Goal: Check status: Check status

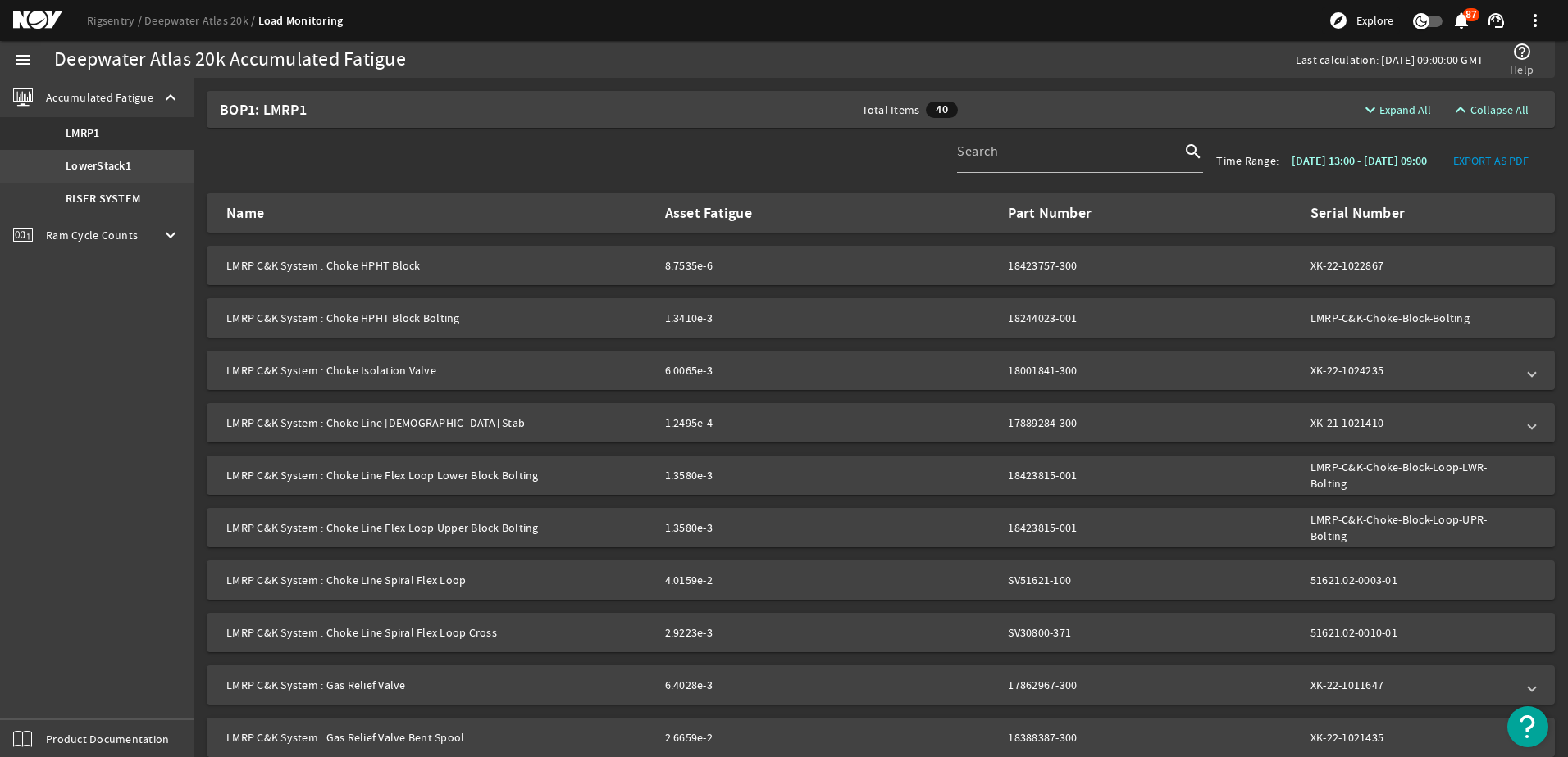
click at [83, 164] on b "LowerStack1" at bounding box center [98, 166] width 66 height 16
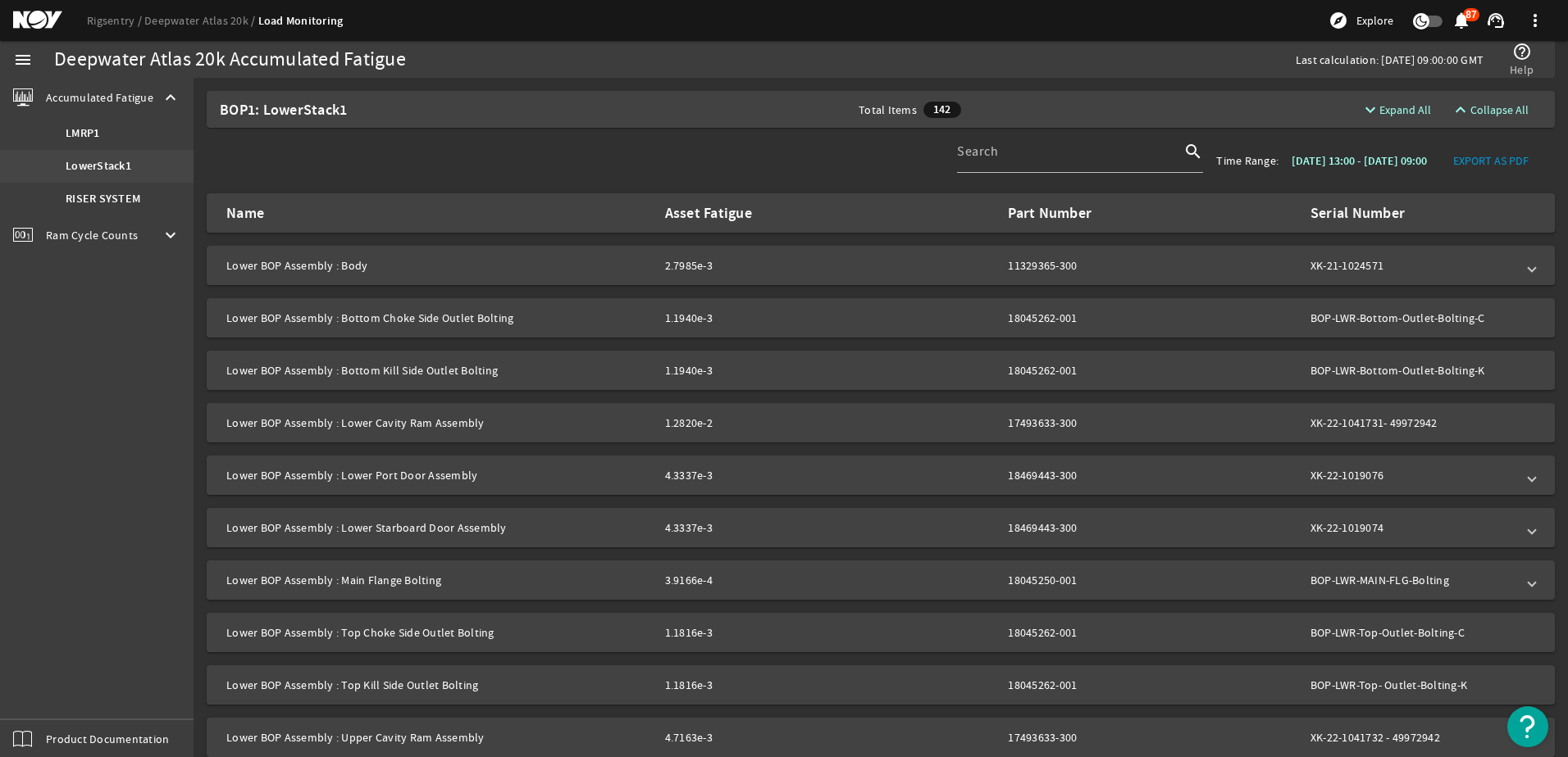
click at [101, 166] on b "LowerStack1" at bounding box center [98, 166] width 66 height 16
click at [98, 165] on b "LowerStack1" at bounding box center [98, 166] width 66 height 16
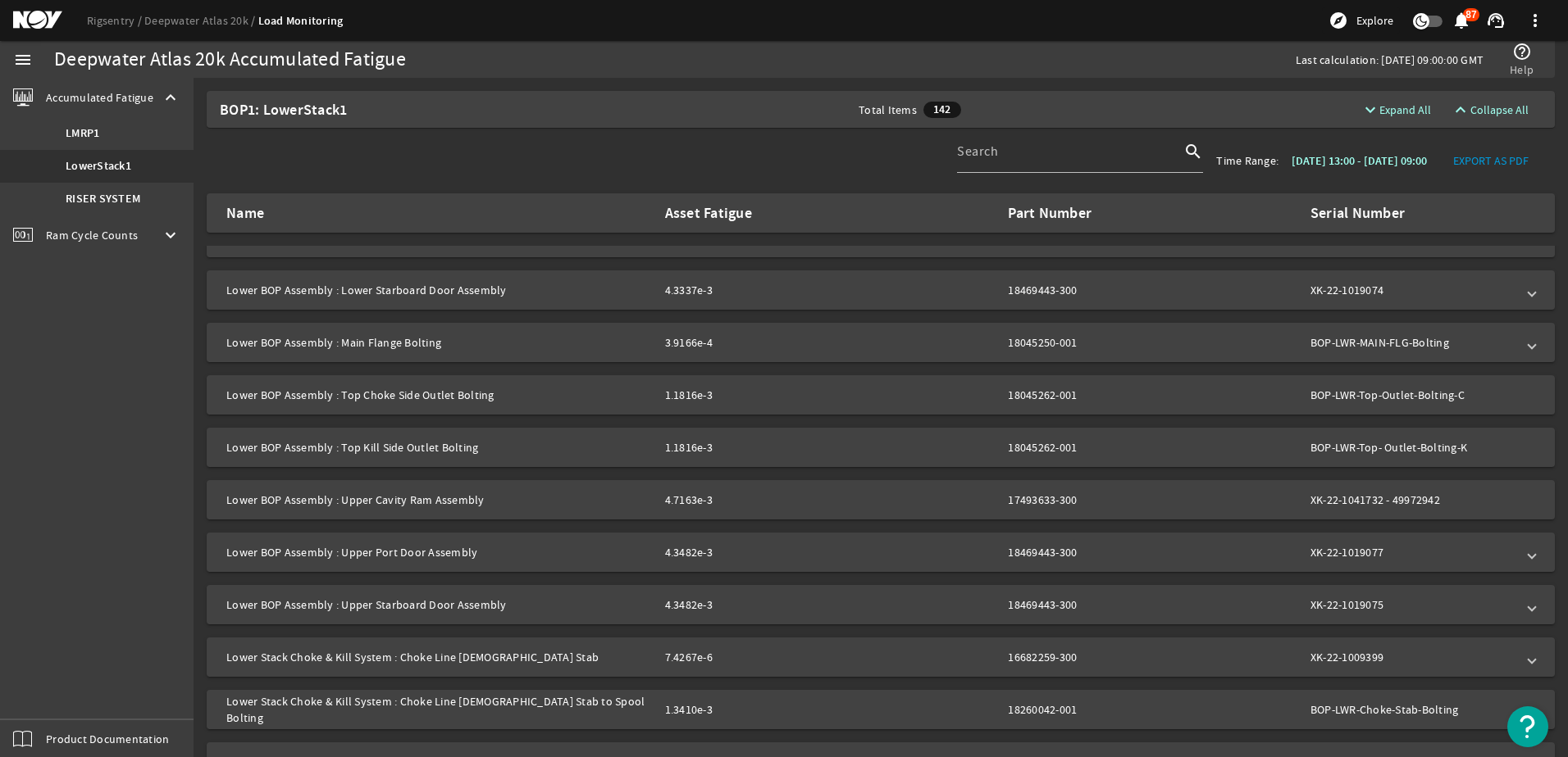
scroll to position [246, 0]
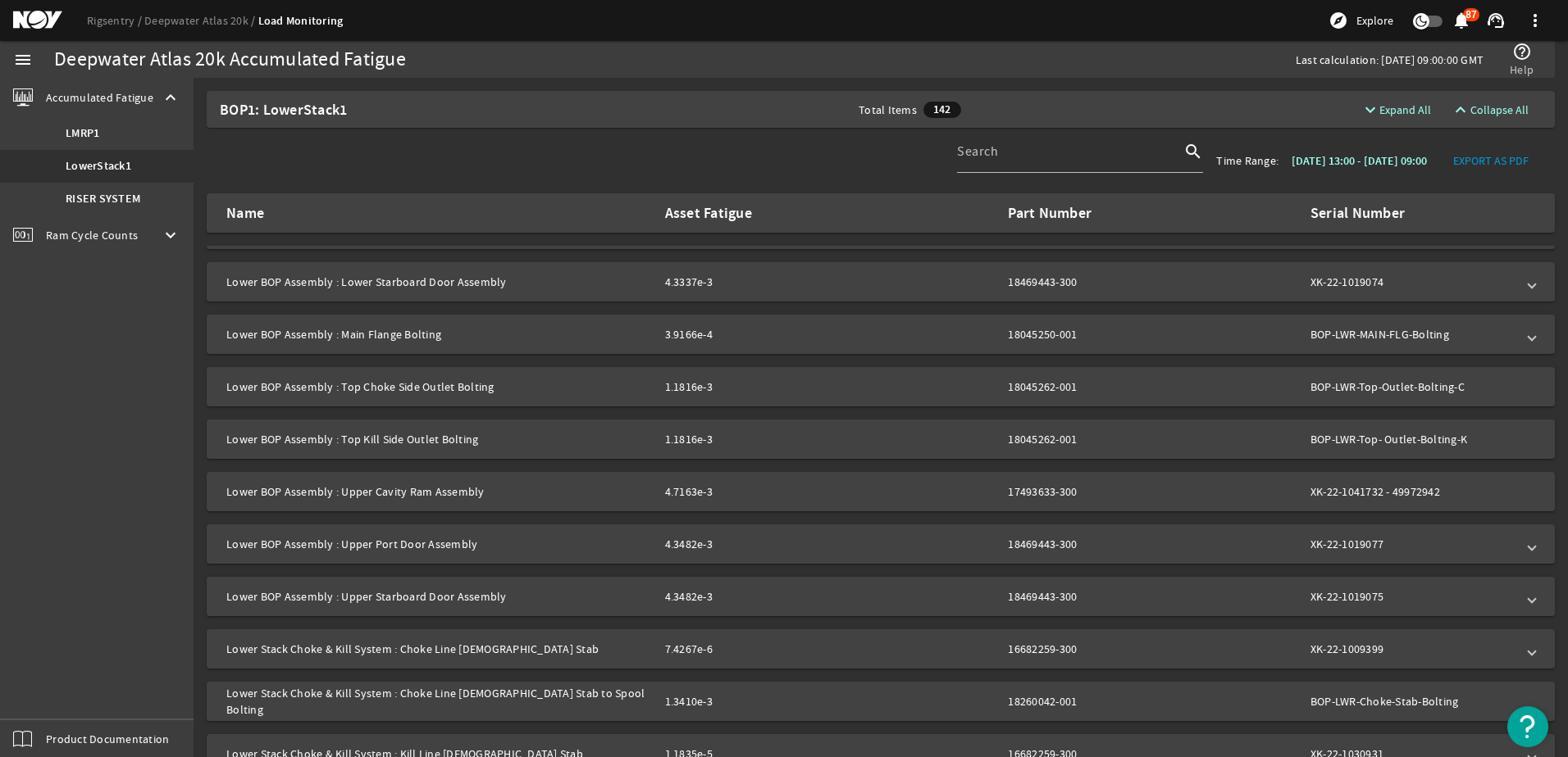
click at [391, 494] on mat-panel-title "Lower BOP Assembly : Upper Cavity Ram Assembly" at bounding box center [439, 491] width 426 height 16
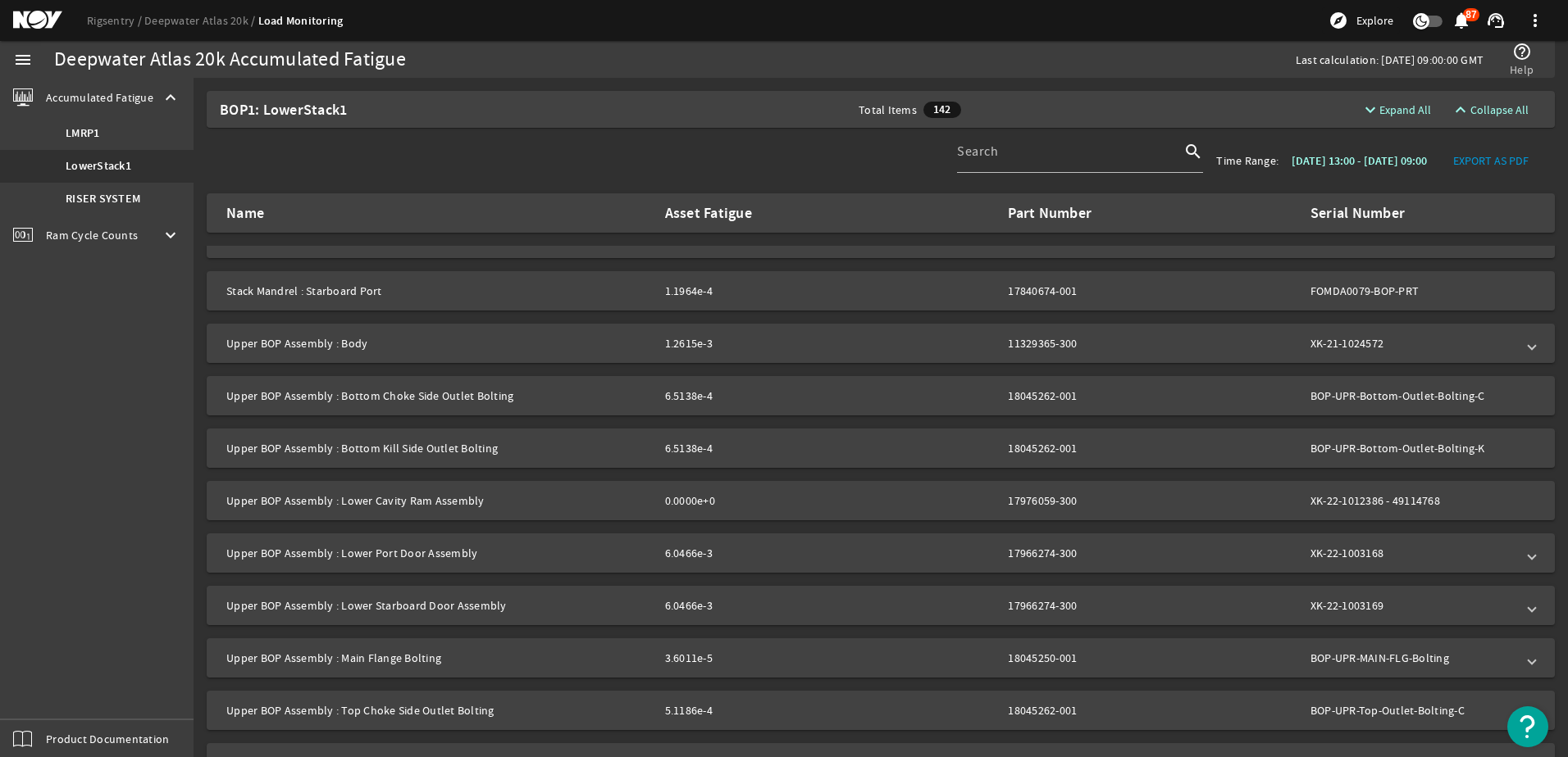
scroll to position [2049, 0]
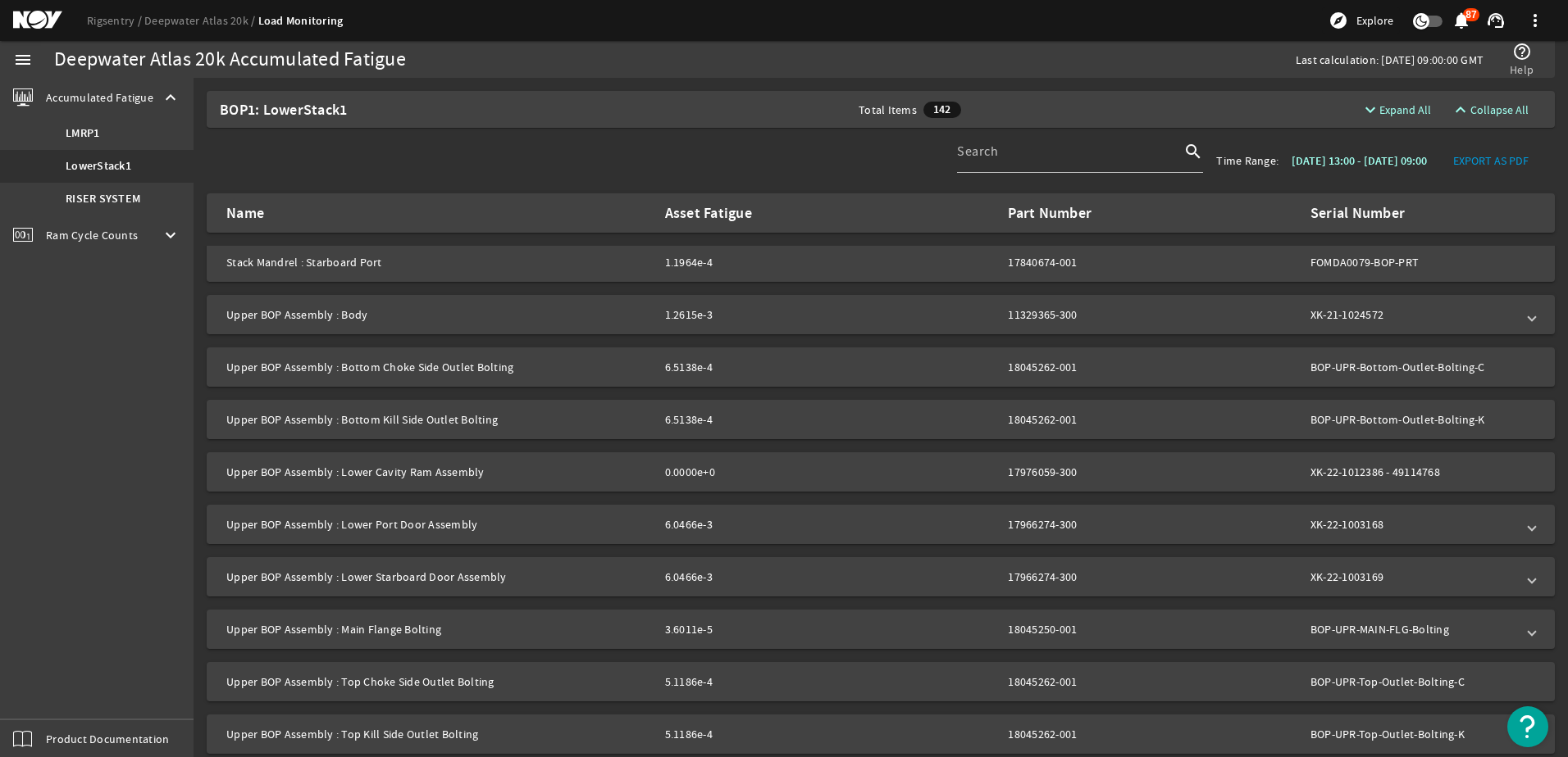
drag, startPoint x: 728, startPoint y: 460, endPoint x: 760, endPoint y: 460, distance: 32.0
click at [760, 460] on mat-expansion-panel-header "Upper BOP Assembly : Lower Cavity Ram Assembly 0.0000e+0 17976059-300 XK-22-101…" at bounding box center [880, 472] width 1348 height 39
click at [91, 233] on span "Ram Cycle Counts" at bounding box center [92, 235] width 92 height 16
click at [89, 172] on b "LowerStack1" at bounding box center [98, 172] width 66 height 16
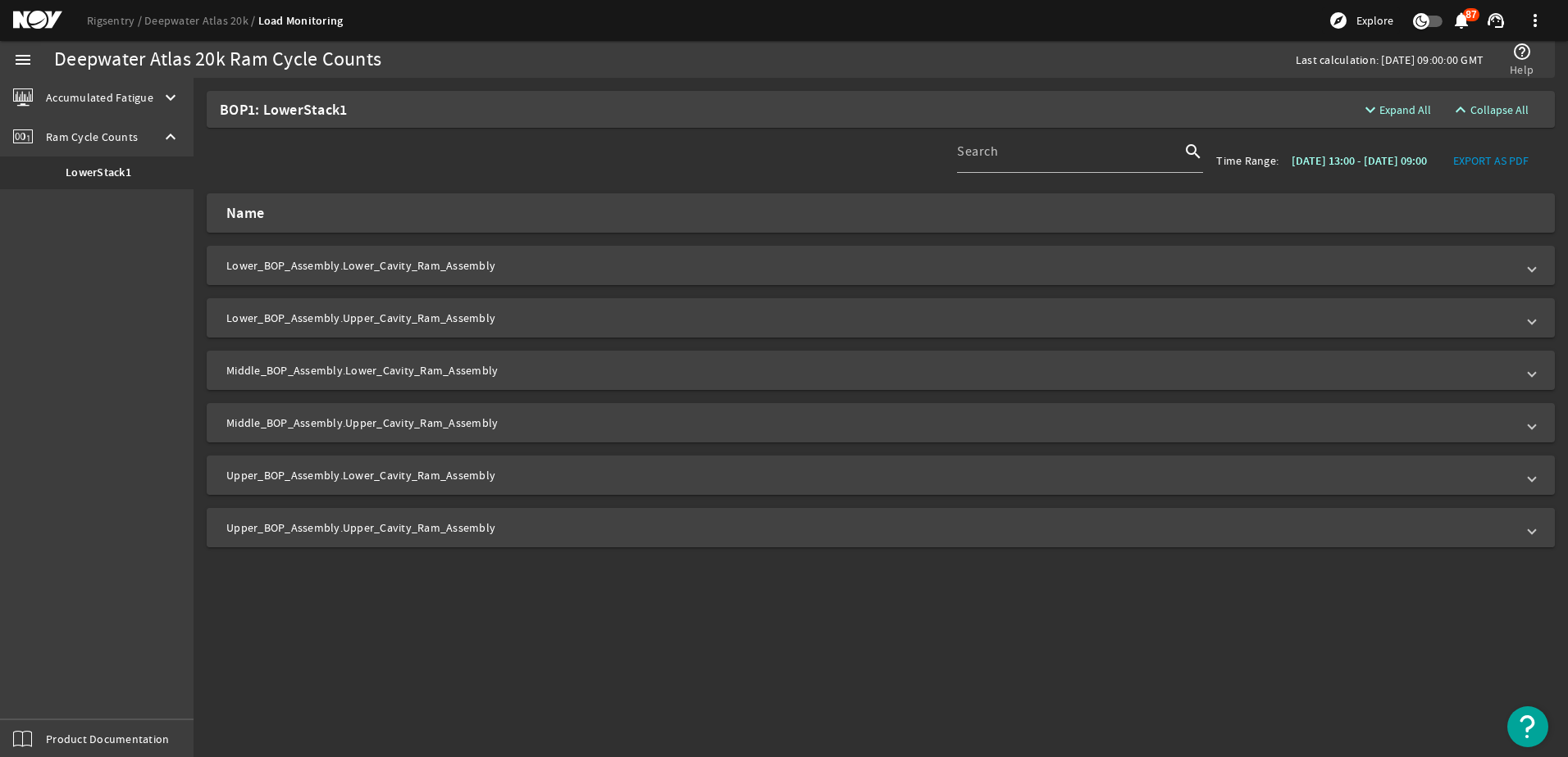
click at [362, 529] on mat-panel-title "Upper_BOP_Assembly.Upper_Cavity_Ram_Assembly" at bounding box center [870, 527] width 1289 height 16
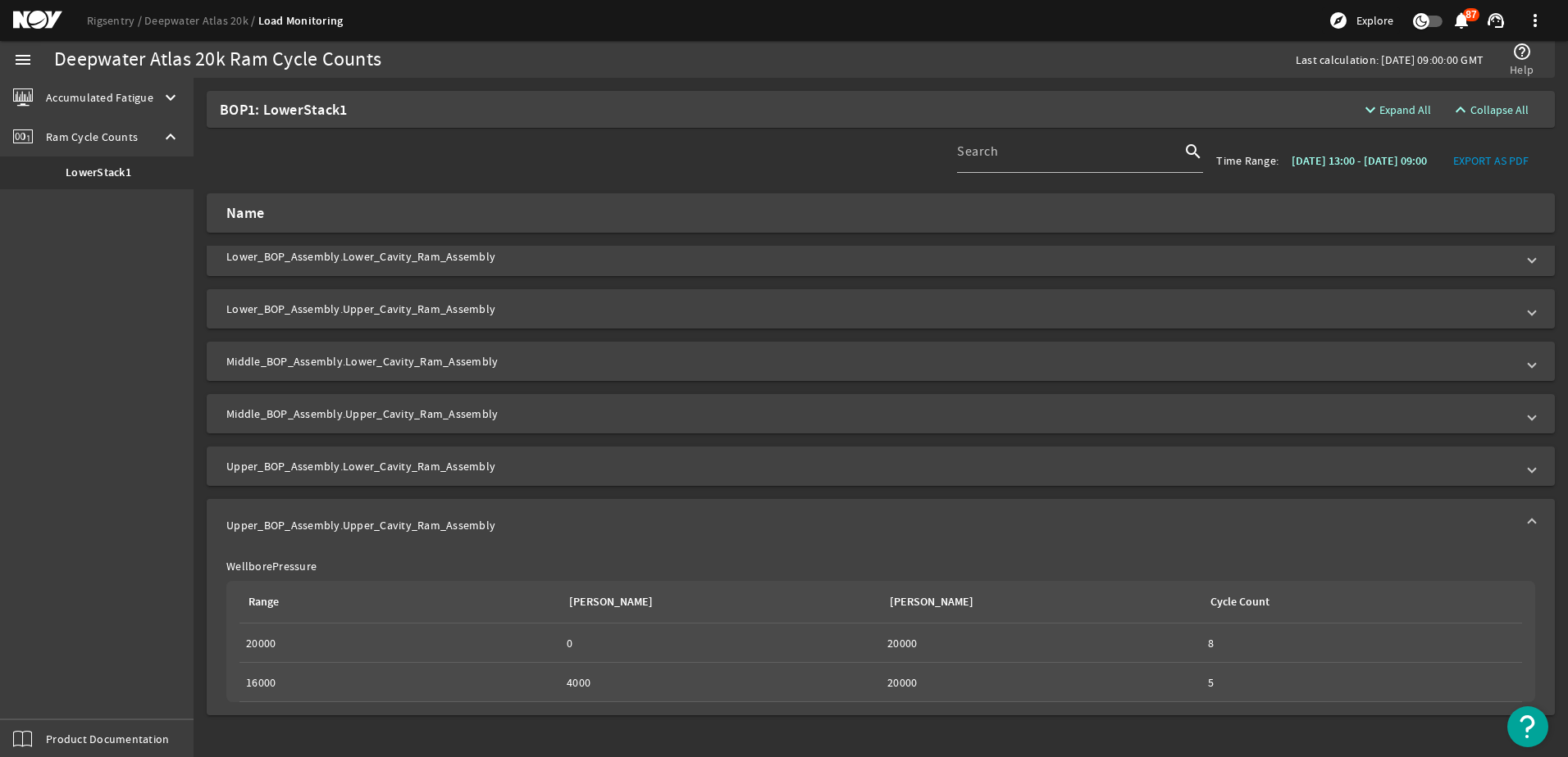
scroll to position [10, 0]
click at [332, 464] on mat-panel-title "Upper_BOP_Assembly.Lower_Cavity_Ram_Assembly" at bounding box center [870, 465] width 1289 height 16
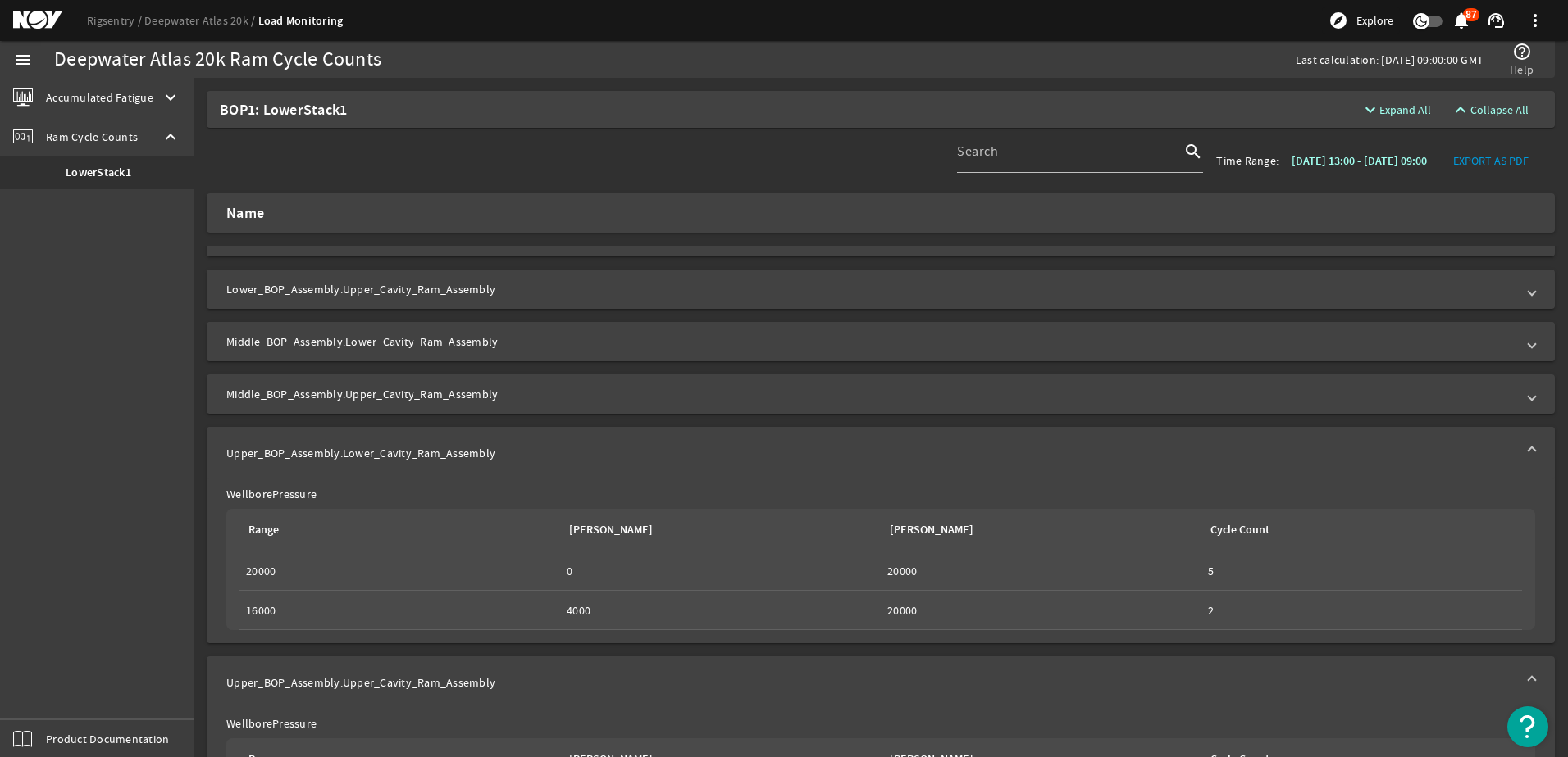
scroll to position [0, 0]
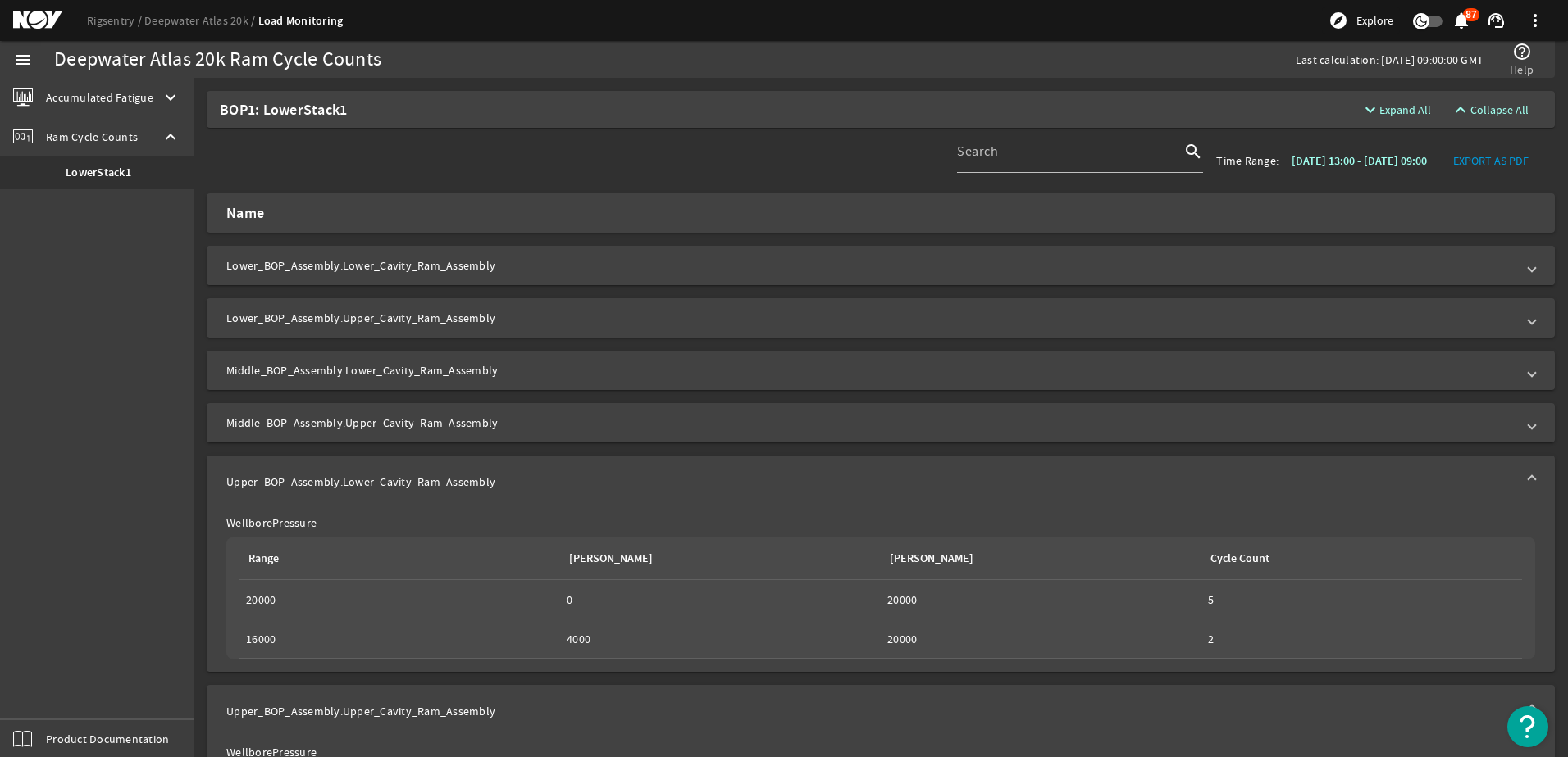
click at [283, 263] on mat-panel-title "Lower_BOP_Assembly.Lower_Cavity_Ram_Assembly" at bounding box center [870, 265] width 1289 height 16
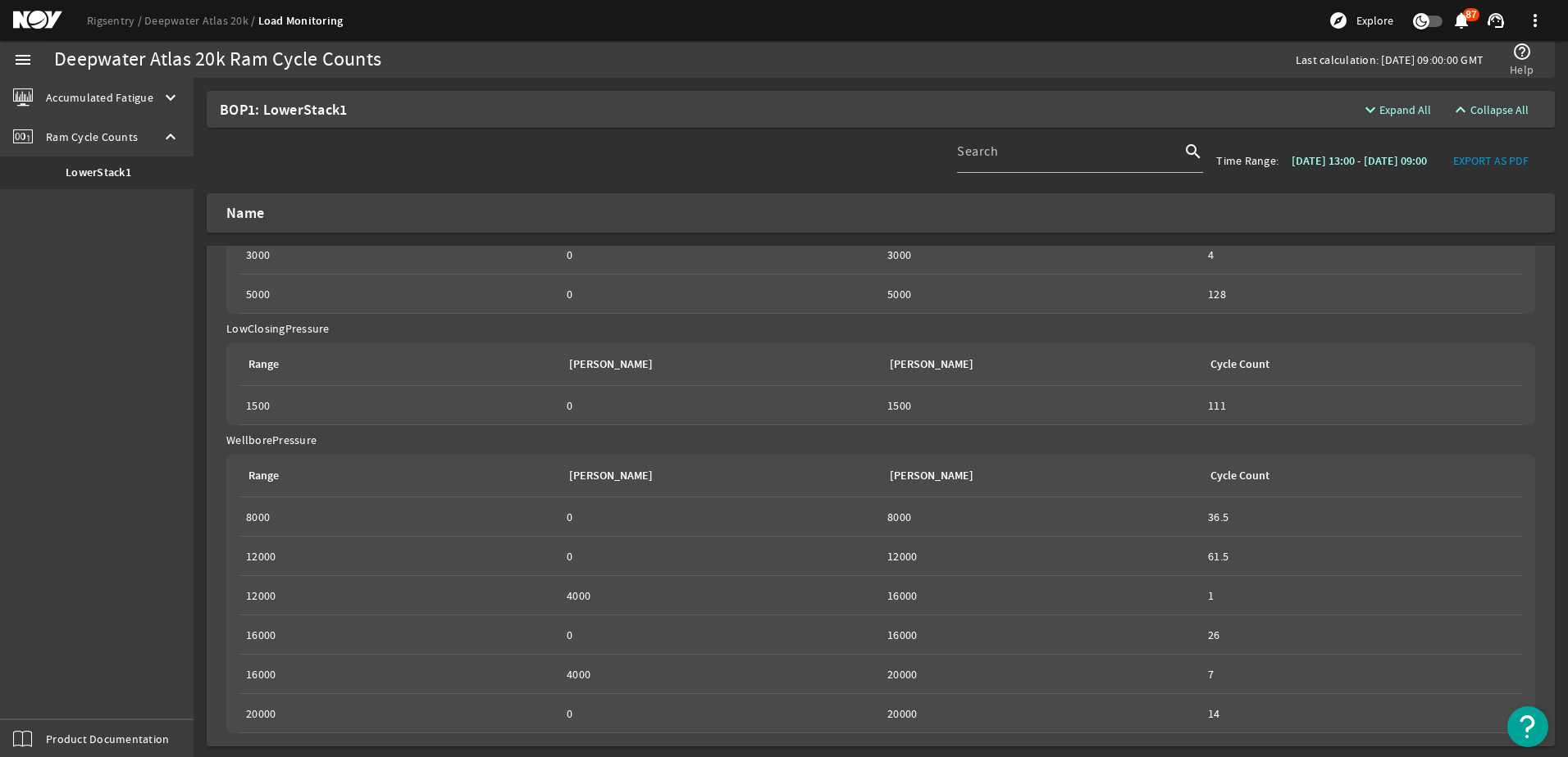
scroll to position [164, 0]
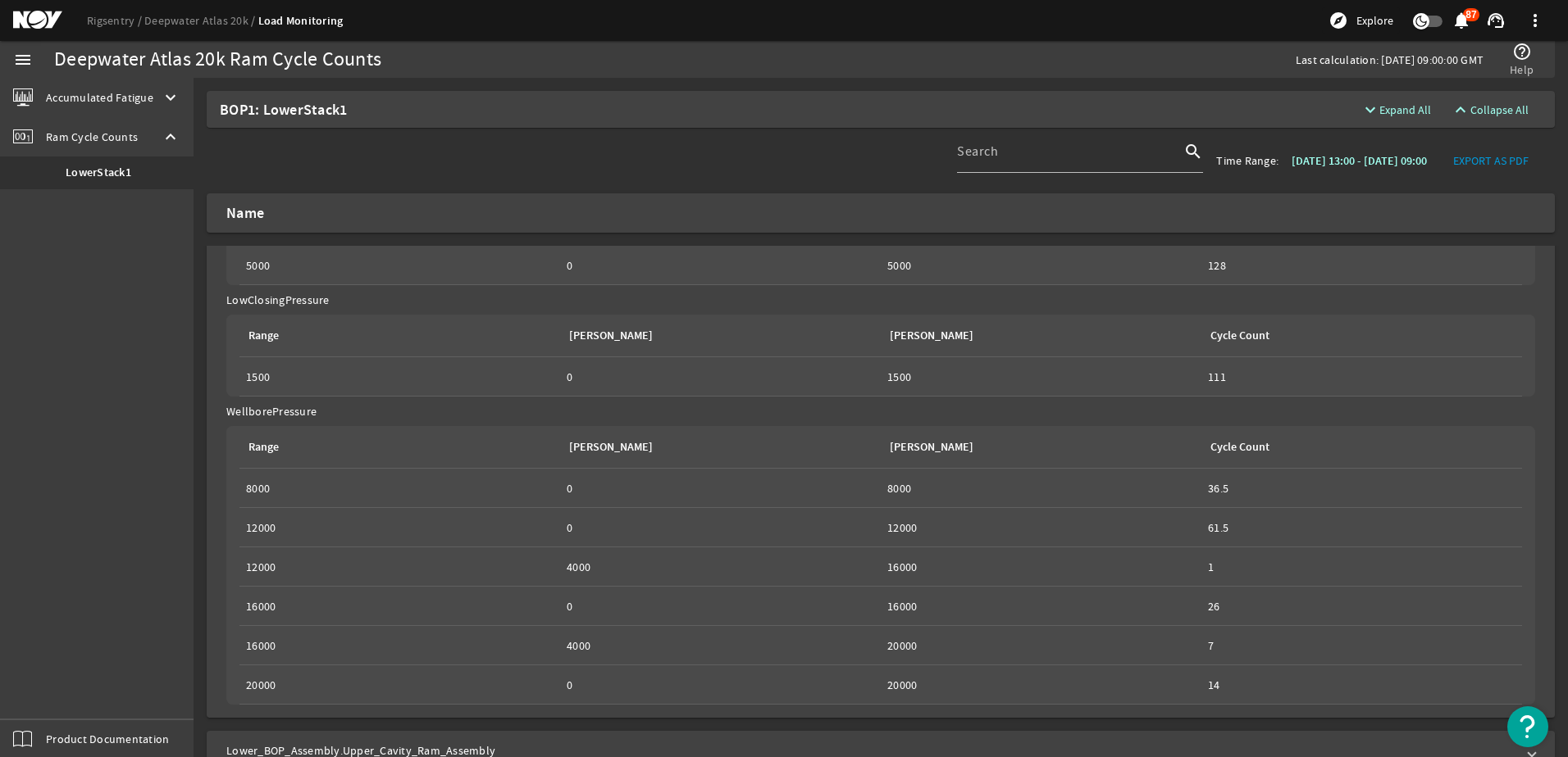
drag, startPoint x: 1361, startPoint y: 60, endPoint x: 1413, endPoint y: 58, distance: 52.0
click at [1413, 58] on div "Last calculation: [DATE] 09:00:00 GMT" at bounding box center [1389, 60] width 188 height 16
click at [1471, 16] on span at bounding box center [1461, 20] width 40 height 39
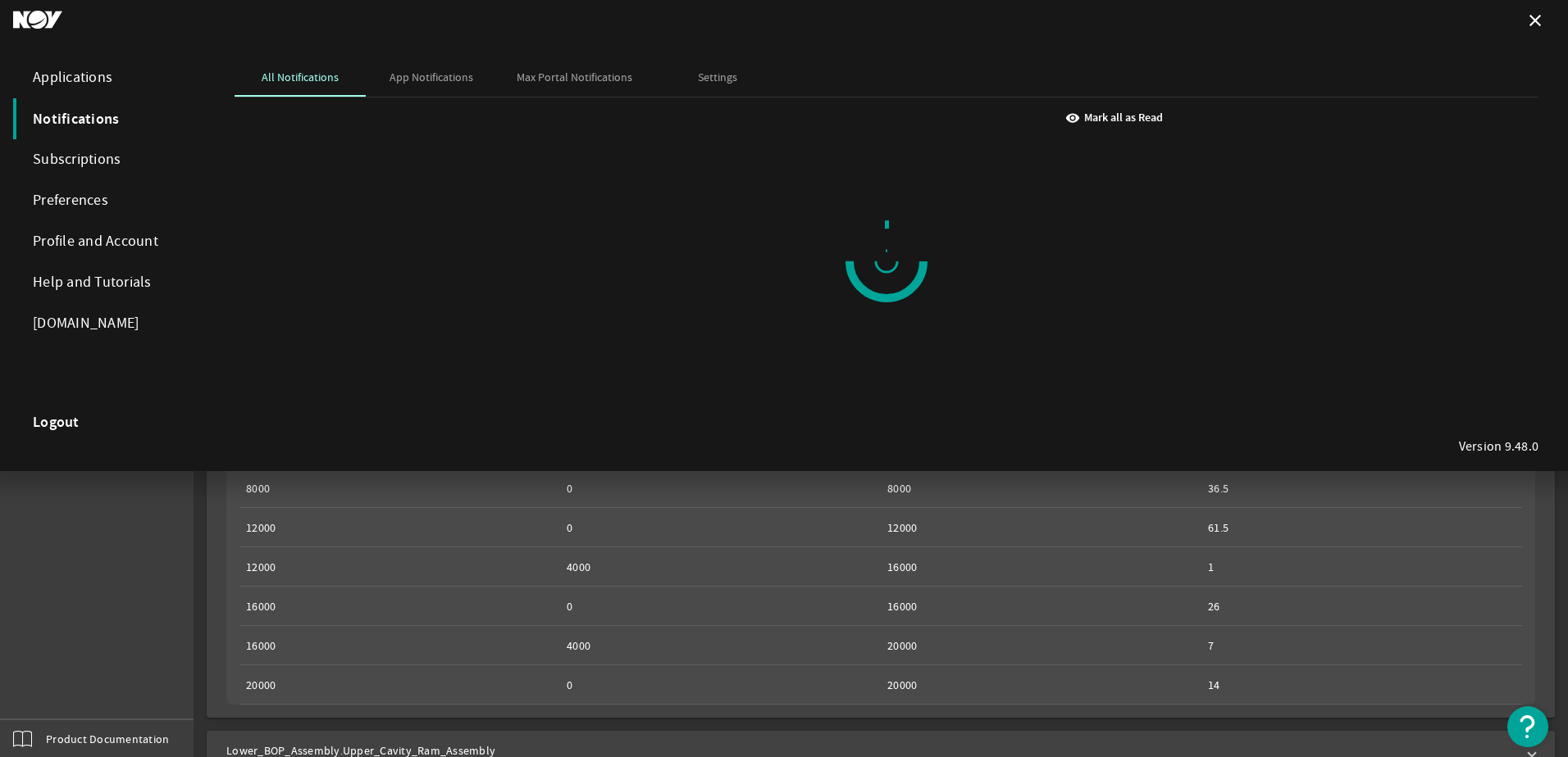
click at [55, 426] on strong "Logout" at bounding box center [56, 422] width 46 height 16
